Goal: Navigation & Orientation: Find specific page/section

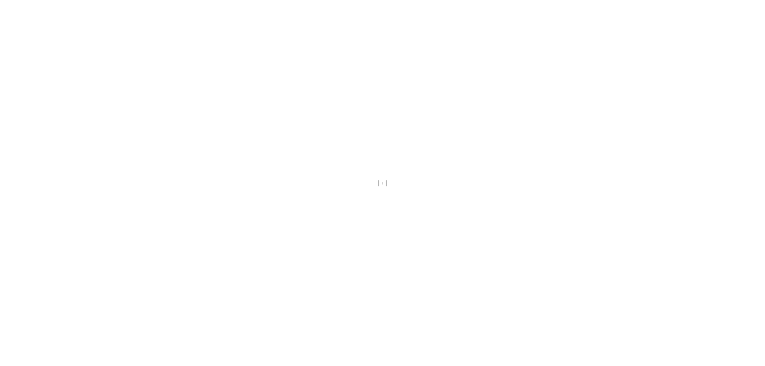
click at [390, 272] on div at bounding box center [382, 183] width 765 height 366
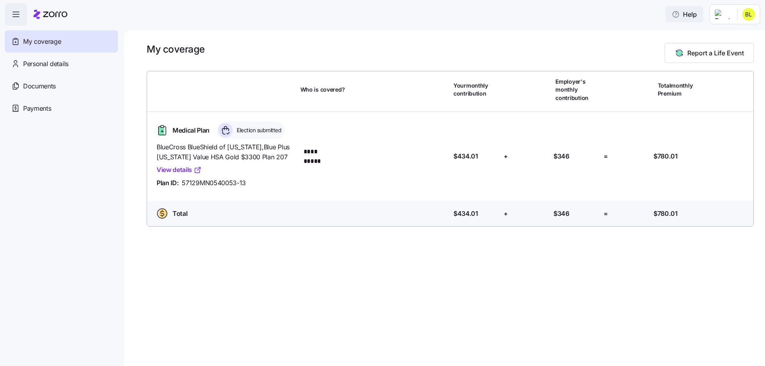
click at [688, 18] on span "Help" at bounding box center [684, 15] width 25 height 10
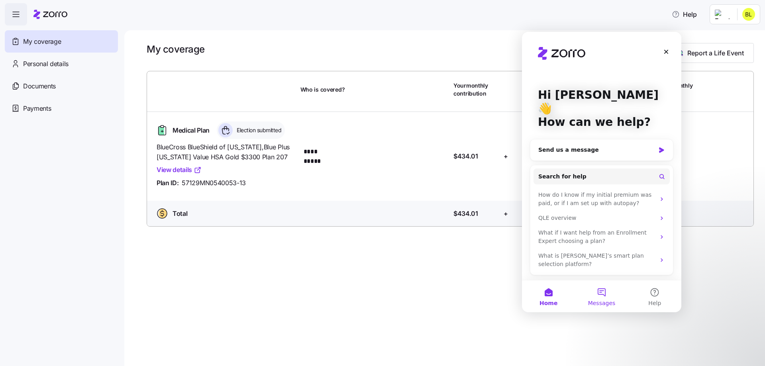
click at [608, 300] on span "Messages" at bounding box center [601, 303] width 27 height 6
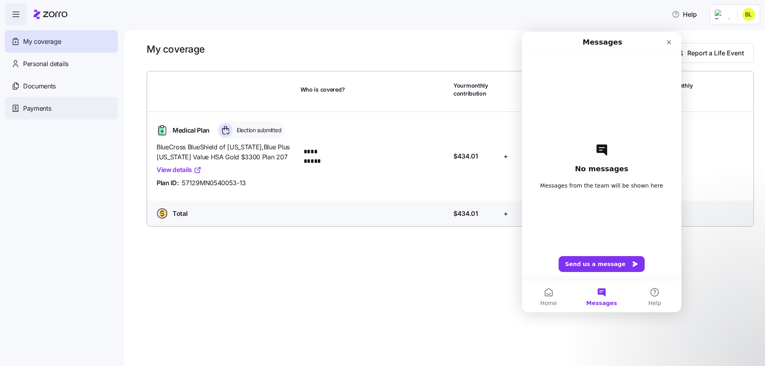
click at [74, 102] on div "Payments" at bounding box center [61, 108] width 113 height 22
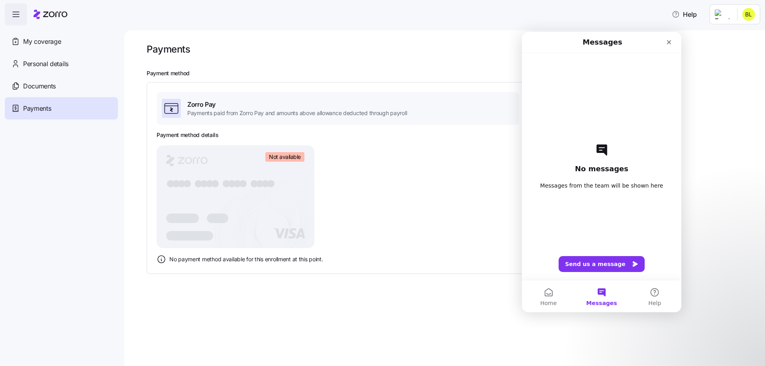
click at [21, 16] on span "button" at bounding box center [16, 15] width 22 height 22
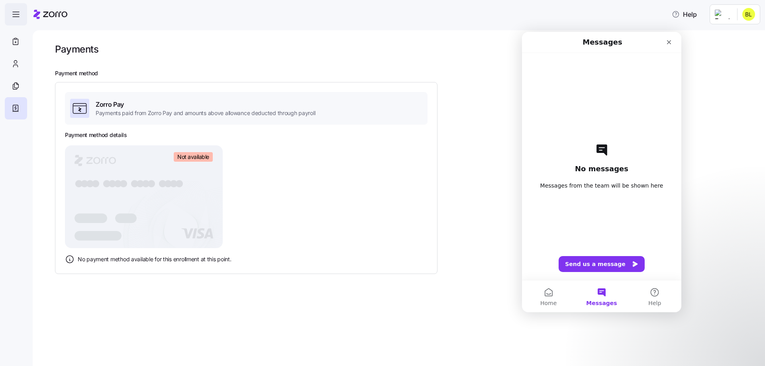
click at [21, 16] on span "button" at bounding box center [16, 15] width 22 height 22
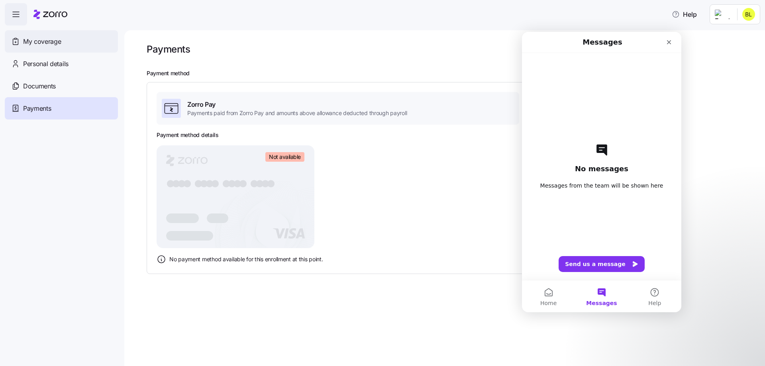
click at [39, 47] on div "My coverage" at bounding box center [61, 41] width 113 height 22
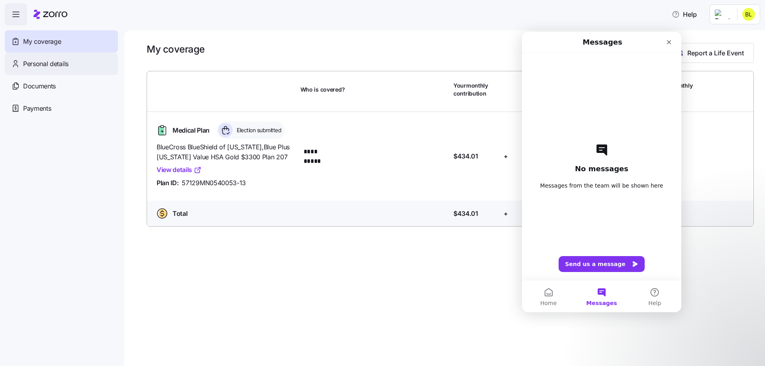
click at [45, 61] on span "Personal details" at bounding box center [45, 64] width 45 height 10
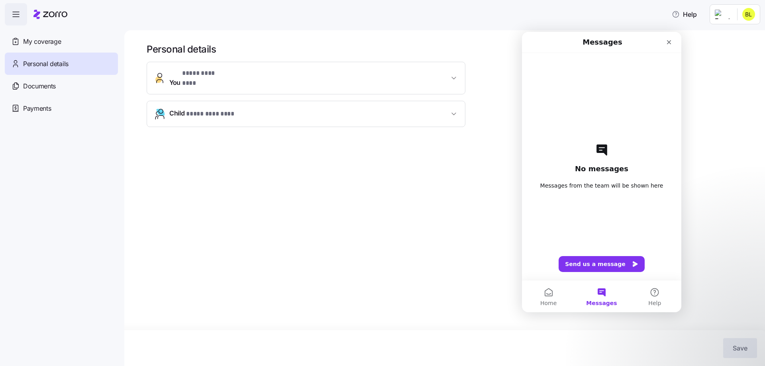
click at [722, 16] on html "**********" at bounding box center [382, 180] width 765 height 361
click at [736, 40] on div "Admin view" at bounding box center [727, 35] width 59 height 13
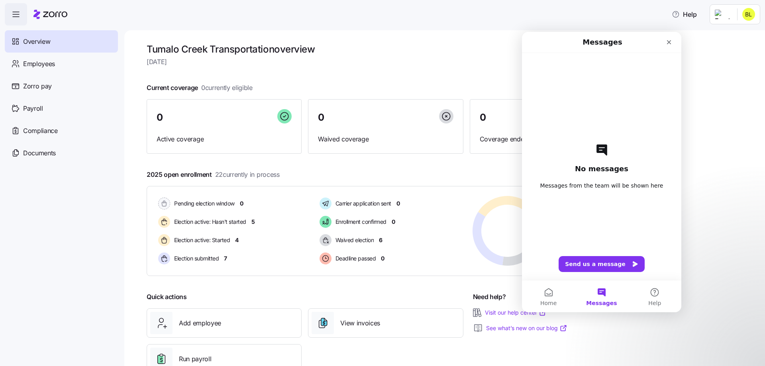
click at [39, 258] on nav "Overview Employees Zorro pay Payroll Compliance Documents" at bounding box center [62, 195] width 124 height 341
click at [569, 345] on div "Need help? Visit our help center See what’s new on our blog" at bounding box center [546, 333] width 161 height 88
click at [43, 239] on nav "Overview Employees Zorro pay Payroll Compliance Documents" at bounding box center [62, 195] width 124 height 341
click at [661, 298] on button "Help" at bounding box center [654, 296] width 53 height 32
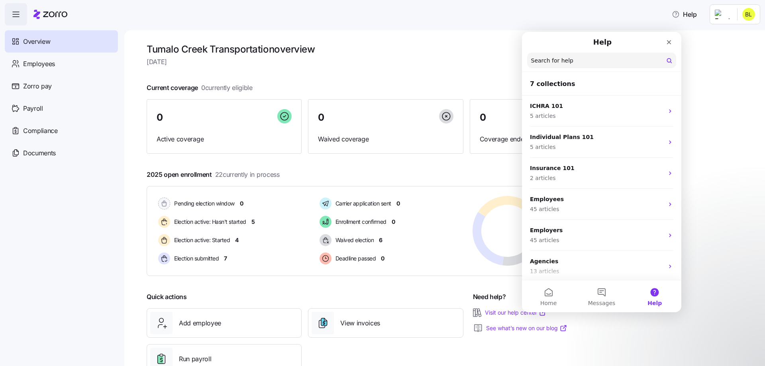
click at [717, 151] on div "Tumalo Creek Transportation overview Wednesday, September 10 Current coverage 0…" at bounding box center [444, 198] width 640 height 336
click at [136, 231] on div "Tumalo Creek Transportation overview Wednesday, September 10 Current coverage 0…" at bounding box center [444, 198] width 640 height 336
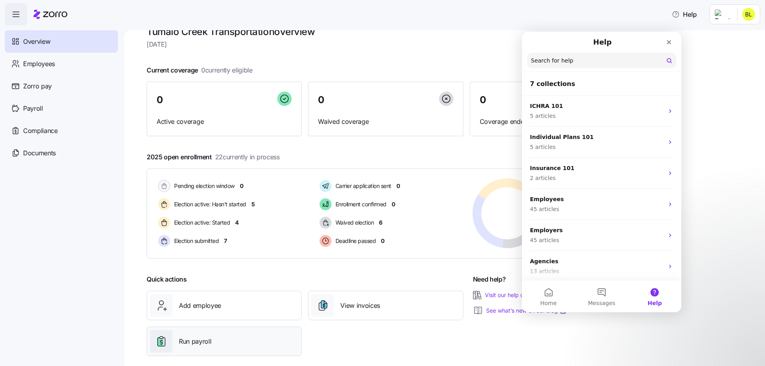
scroll to position [27, 0]
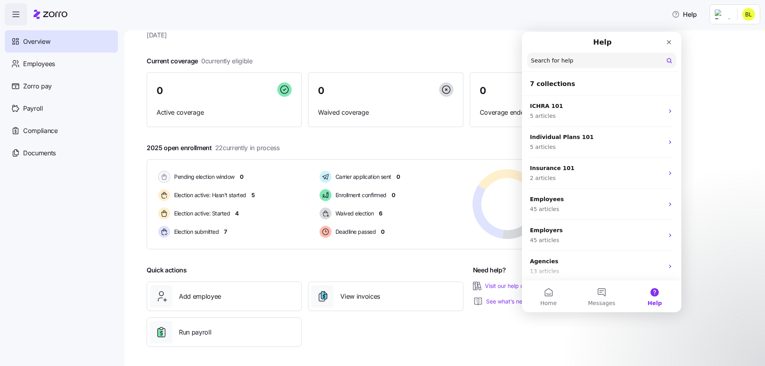
click at [438, 318] on div "Add employee View invoices Run payroll" at bounding box center [304, 314] width 323 height 72
click at [665, 47] on div "Close" at bounding box center [669, 42] width 14 height 14
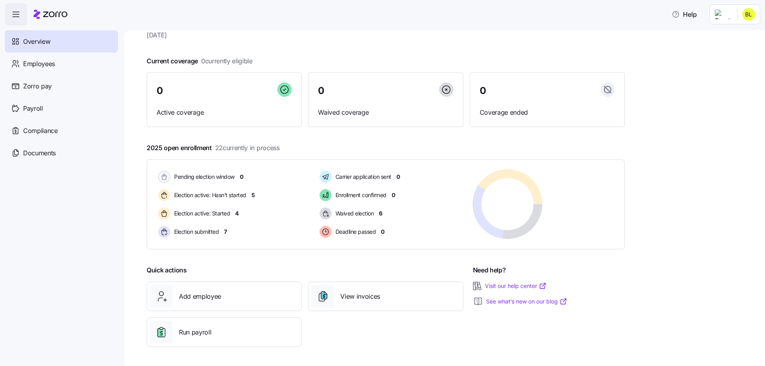
scroll to position [0, 0]
